Goal: Task Accomplishment & Management: Manage account settings

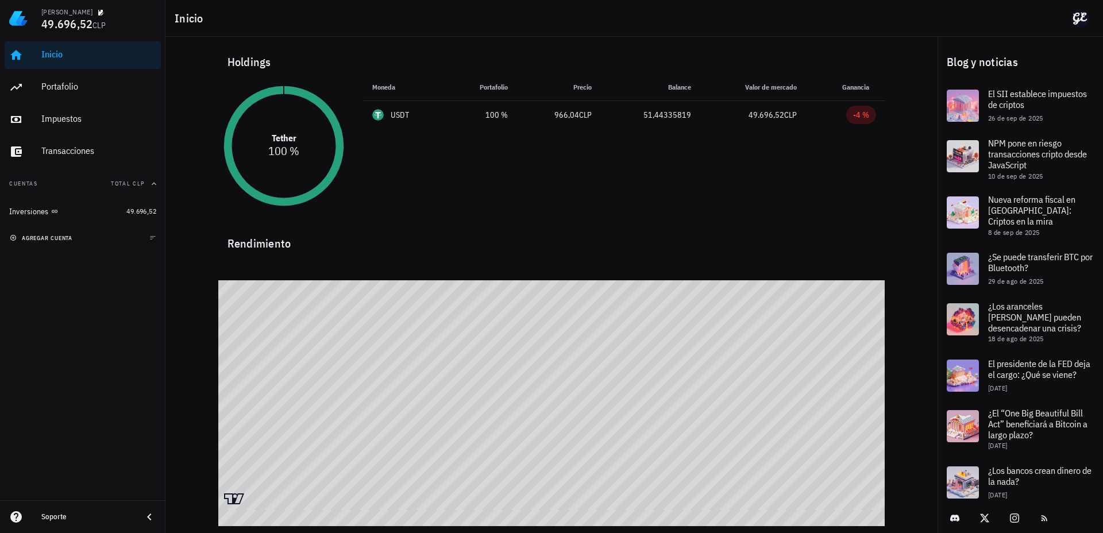
click at [47, 241] on span "agregar cuenta" at bounding box center [42, 237] width 60 height 7
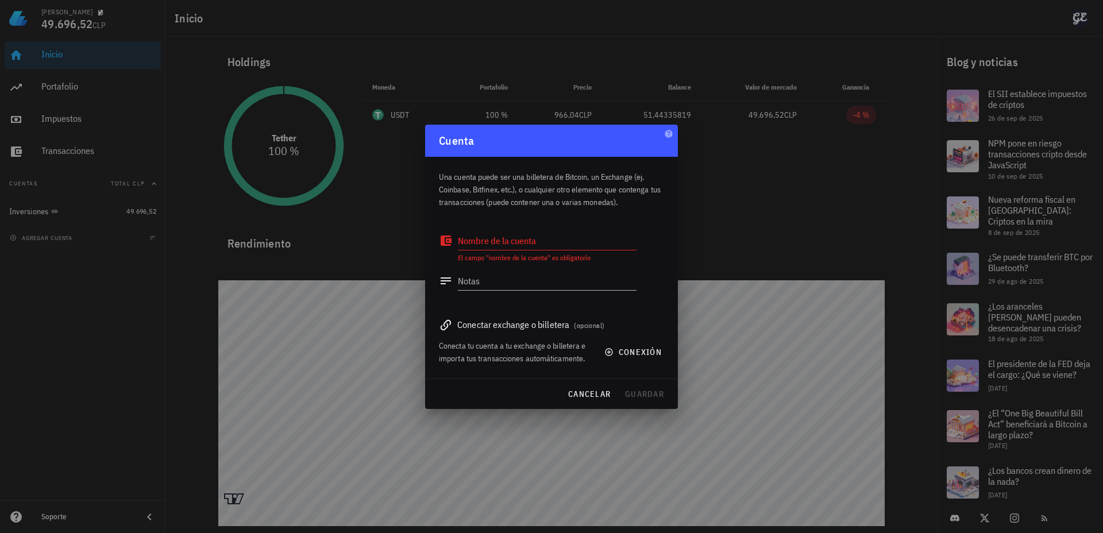
click at [603, 326] on span "(opcional)" at bounding box center [589, 325] width 30 height 9
click at [617, 345] on button "conexión" at bounding box center [634, 352] width 74 height 21
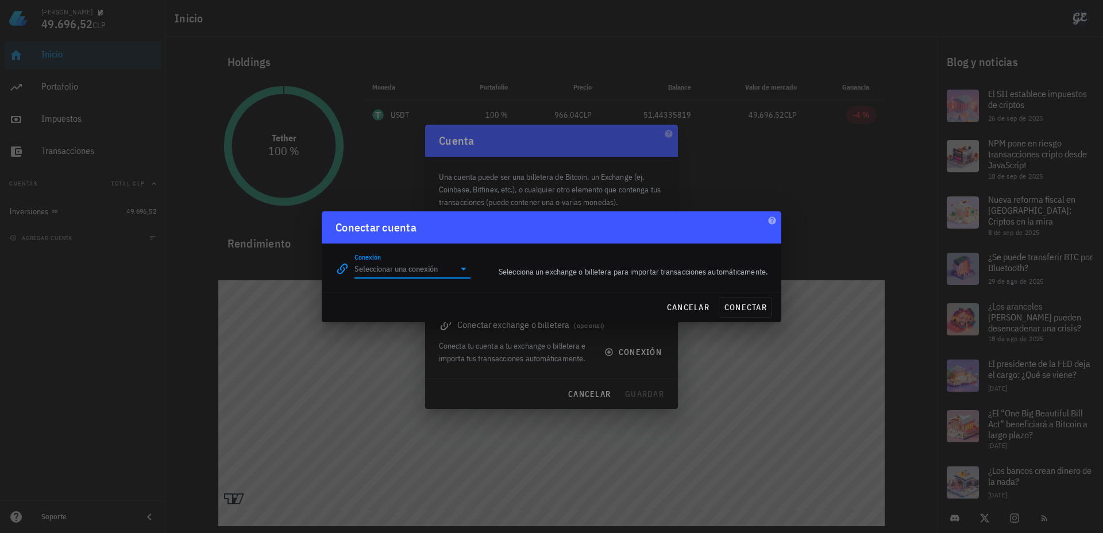
click at [443, 272] on input "Conexión" at bounding box center [404, 269] width 100 height 18
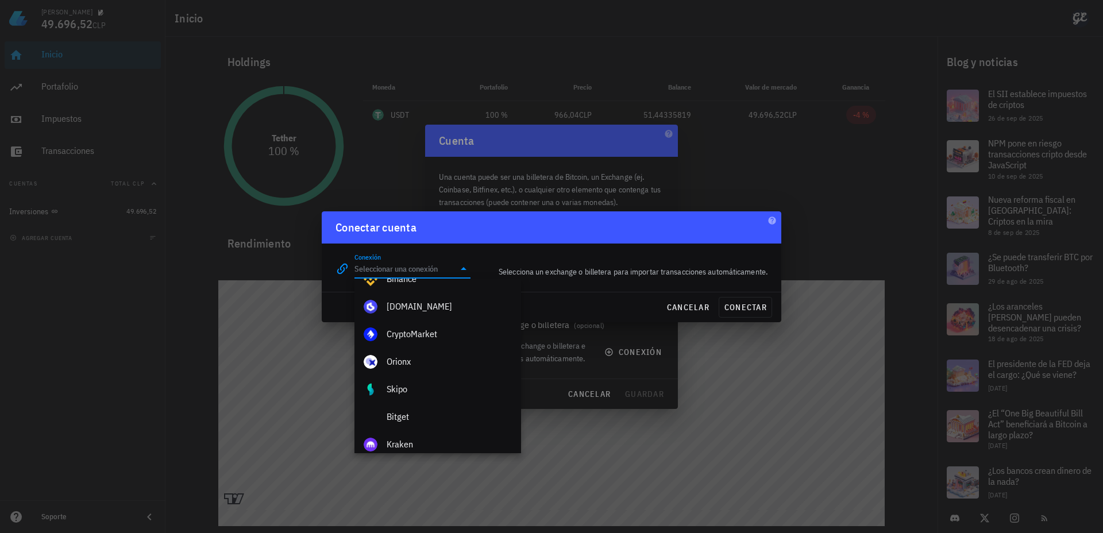
scroll to position [60, 0]
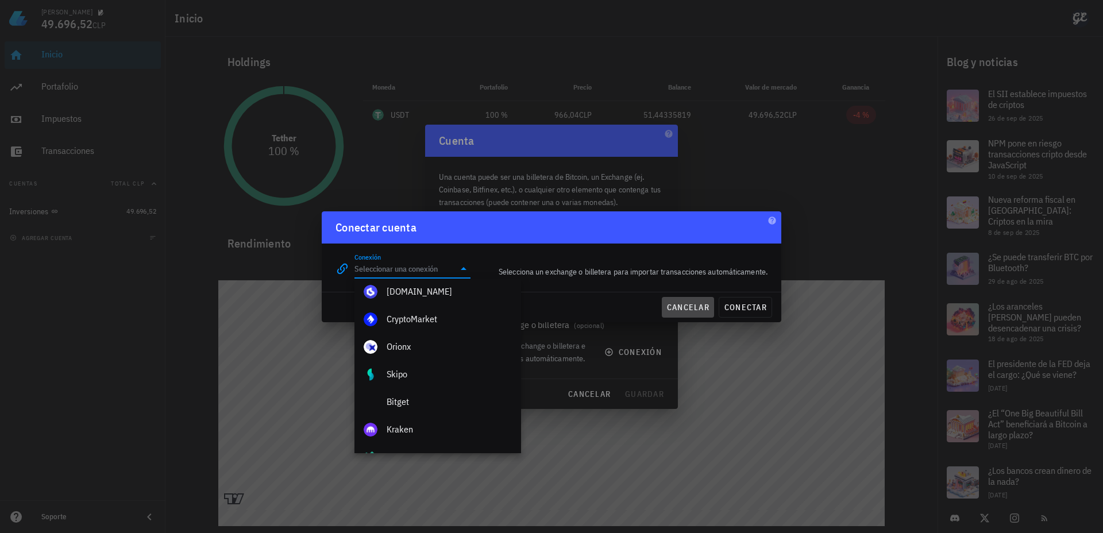
click at [675, 300] on button "cancelar" at bounding box center [688, 307] width 52 height 21
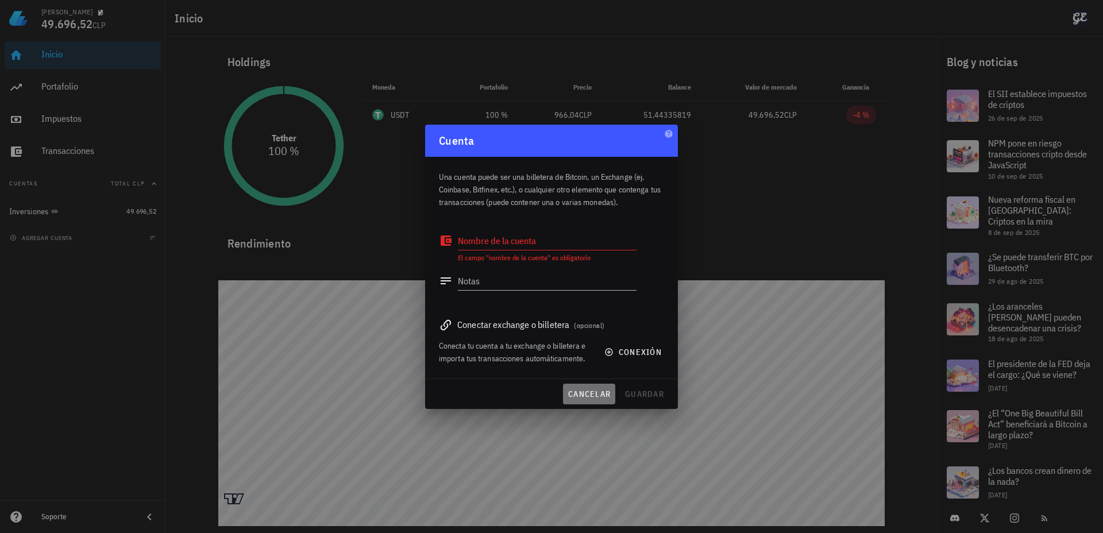
click at [572, 398] on span "cancelar" at bounding box center [588, 394] width 43 height 10
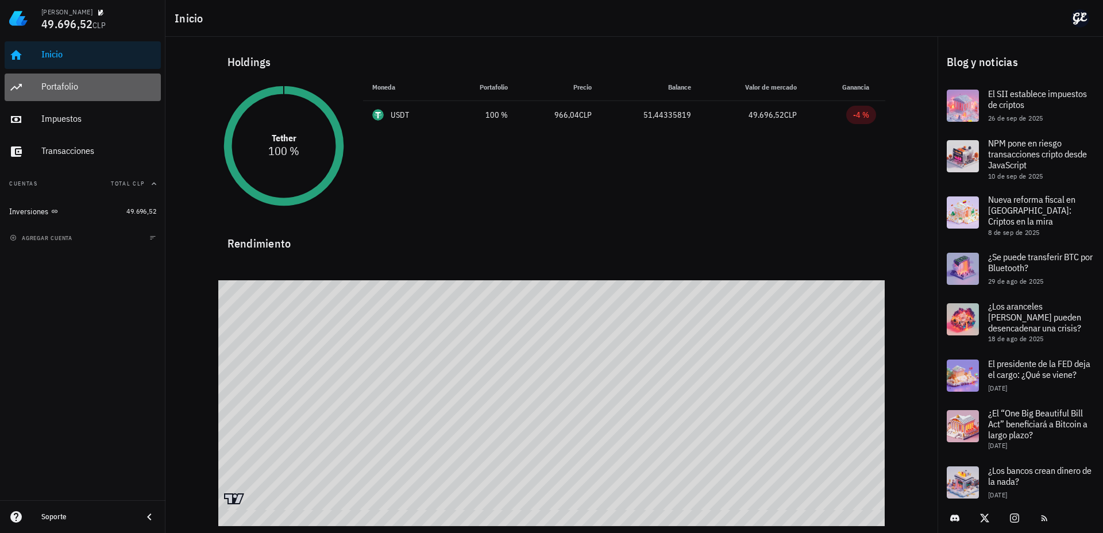
click at [79, 95] on div "Portafolio" at bounding box center [98, 87] width 115 height 26
